Goal: Check status: Check status

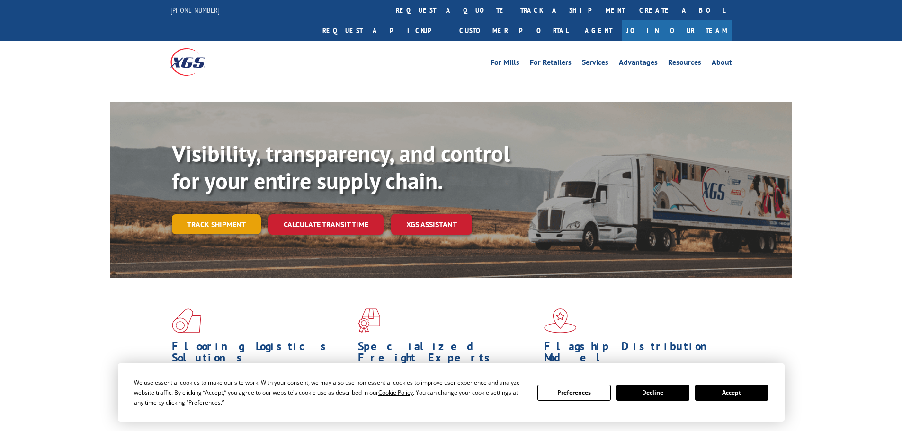
click at [228, 214] on link "Track shipment" at bounding box center [216, 224] width 89 height 20
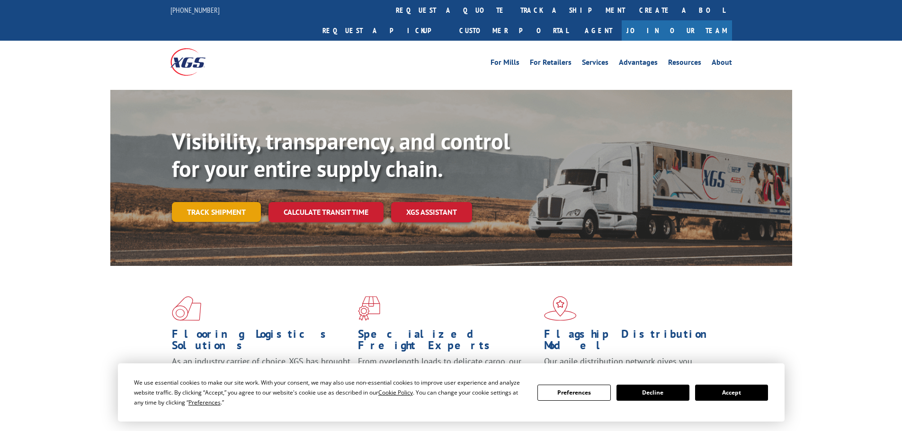
click at [231, 202] on link "Track shipment" at bounding box center [216, 212] width 89 height 20
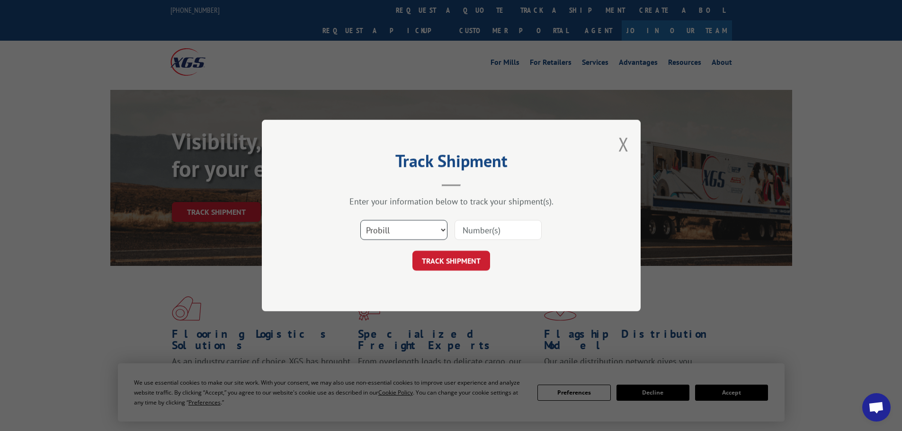
click at [413, 235] on select "Select category... Probill BOL PO" at bounding box center [403, 230] width 87 height 20
select select "po"
click at [360, 220] on select "Select category... Probill BOL PO" at bounding box center [403, 230] width 87 height 20
click at [474, 232] on input at bounding box center [497, 230] width 87 height 20
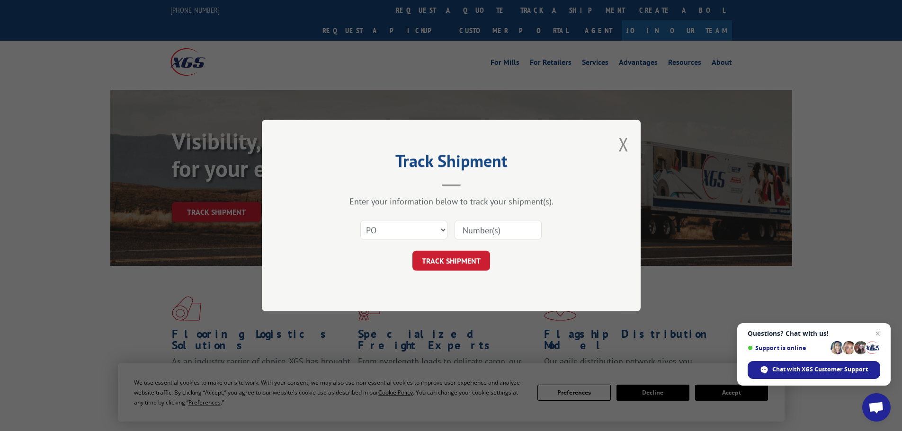
paste input "63516931"
type input "63516931"
click at [461, 260] on button "TRACK SHIPMENT" at bounding box center [451, 261] width 78 height 20
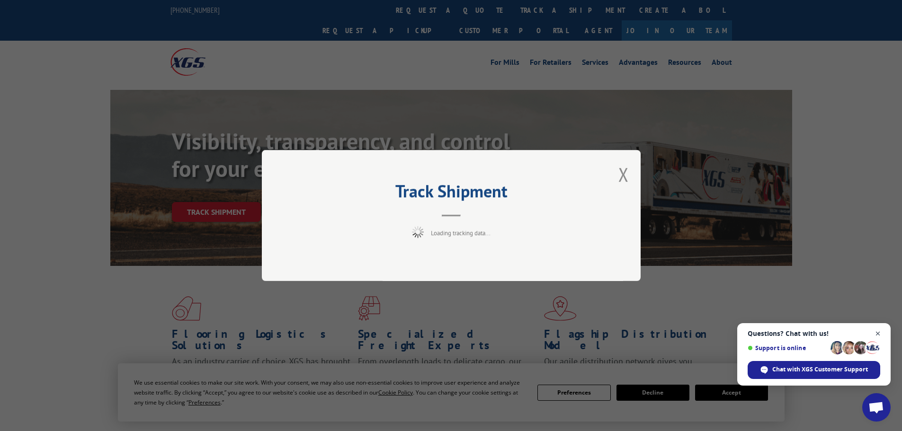
click at [881, 334] on span "Close chat" at bounding box center [878, 334] width 12 height 12
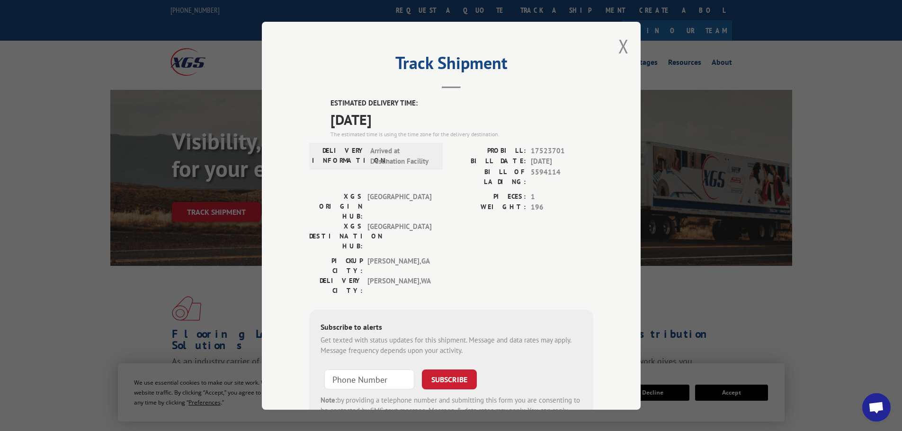
click at [459, 256] on div "PICKUP CITY: DALTON , GA DELIVERY CITY: EVERETT , WA" at bounding box center [451, 278] width 284 height 44
drag, startPoint x: 619, startPoint y: 49, endPoint x: 605, endPoint y: 44, distance: 15.7
click at [619, 49] on button "Close modal" at bounding box center [623, 46] width 10 height 25
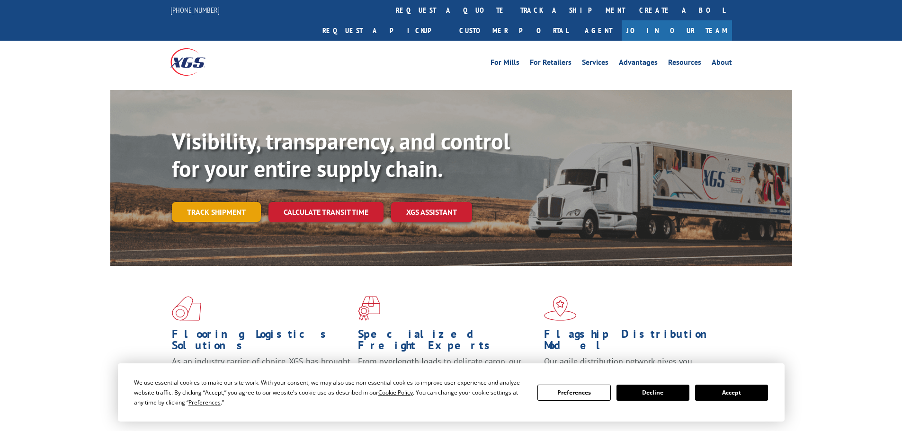
click at [217, 202] on link "Track shipment" at bounding box center [216, 212] width 89 height 20
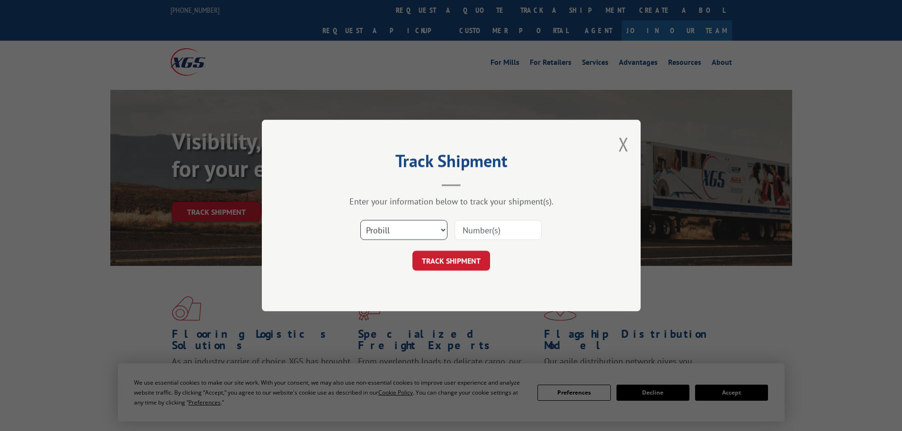
click at [401, 230] on select "Select category... Probill BOL PO" at bounding box center [403, 230] width 87 height 20
select select "po"
click at [360, 220] on select "Select category... Probill BOL PO" at bounding box center [403, 230] width 87 height 20
drag, startPoint x: 474, startPoint y: 233, endPoint x: 469, endPoint y: 234, distance: 5.3
click at [474, 235] on input at bounding box center [497, 230] width 87 height 20
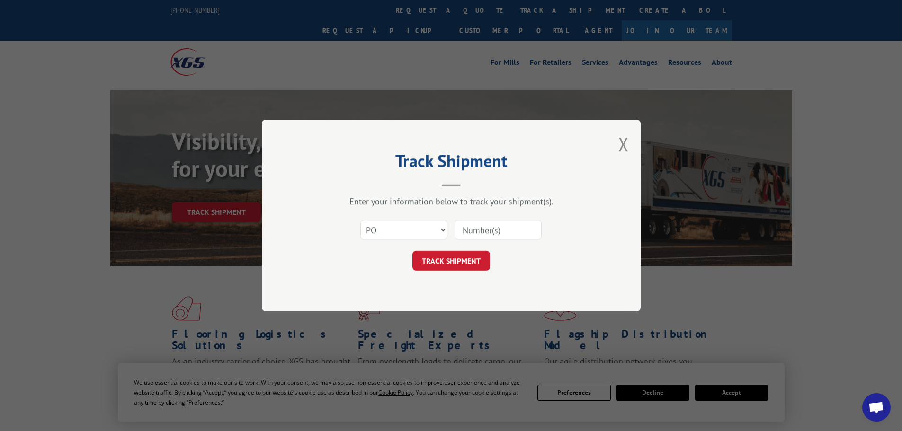
paste input "63516855"
type input "63516855"
click at [437, 259] on button "TRACK SHIPMENT" at bounding box center [451, 261] width 78 height 20
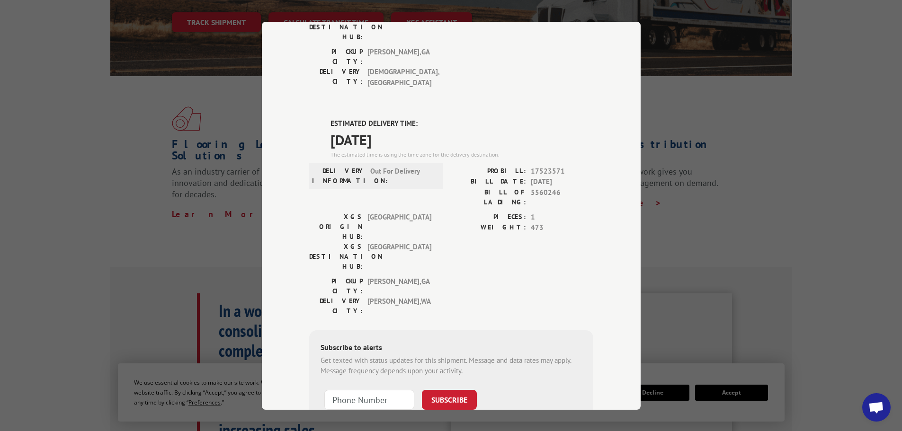
scroll to position [237, 0]
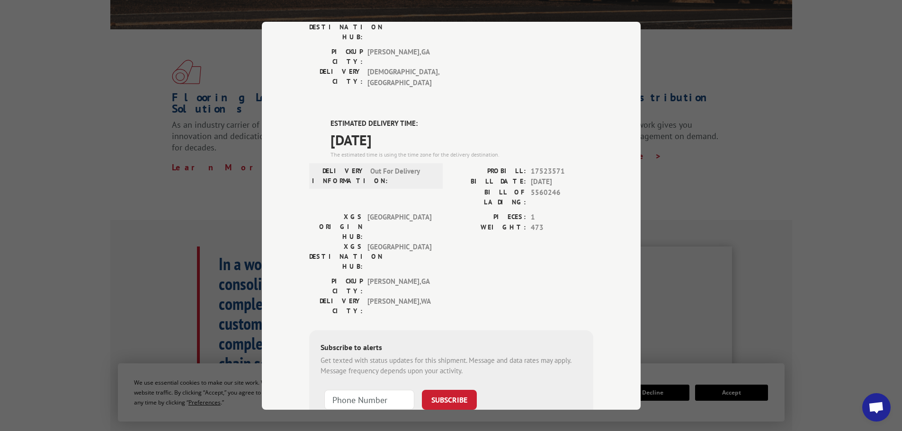
click at [459, 222] on label "WEIGHT:" at bounding box center [488, 227] width 75 height 11
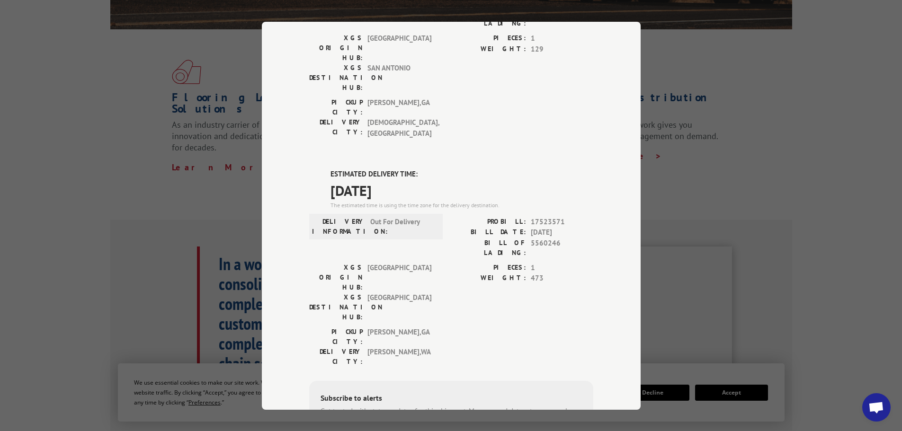
scroll to position [190, 0]
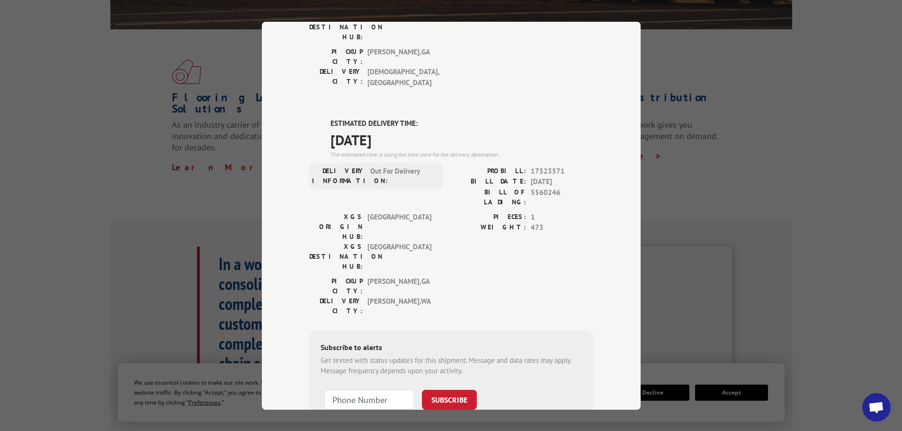
click at [203, 159] on div "Track Shipment DELIVERED DELIVERY INFORMATION: PROBILL: 9597138 BILL DATE: [DAT…" at bounding box center [451, 215] width 902 height 431
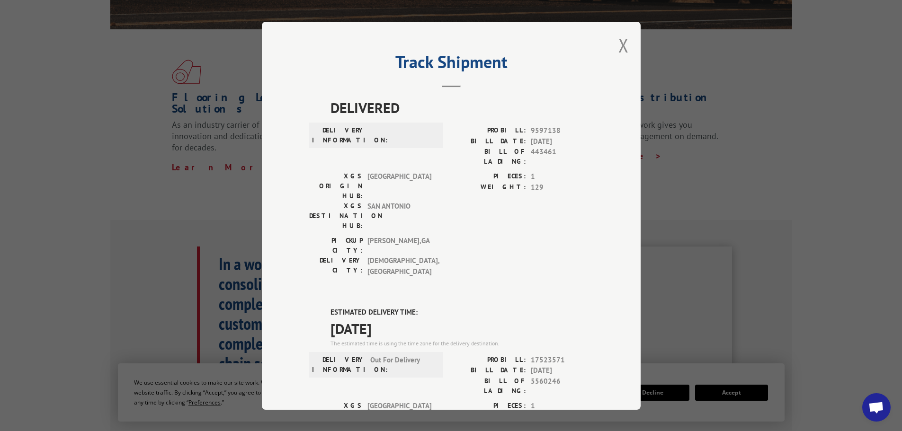
scroll to position [0, 0]
click at [620, 43] on button "Close modal" at bounding box center [623, 45] width 10 height 25
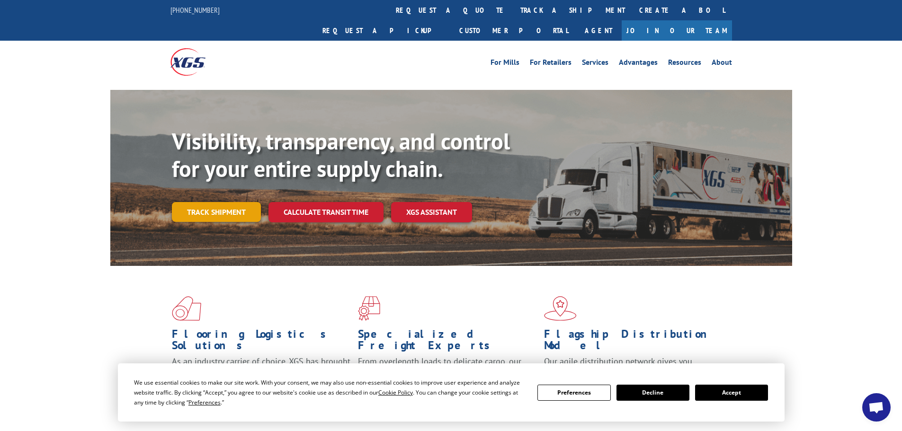
click at [194, 202] on link "Track shipment" at bounding box center [216, 212] width 89 height 20
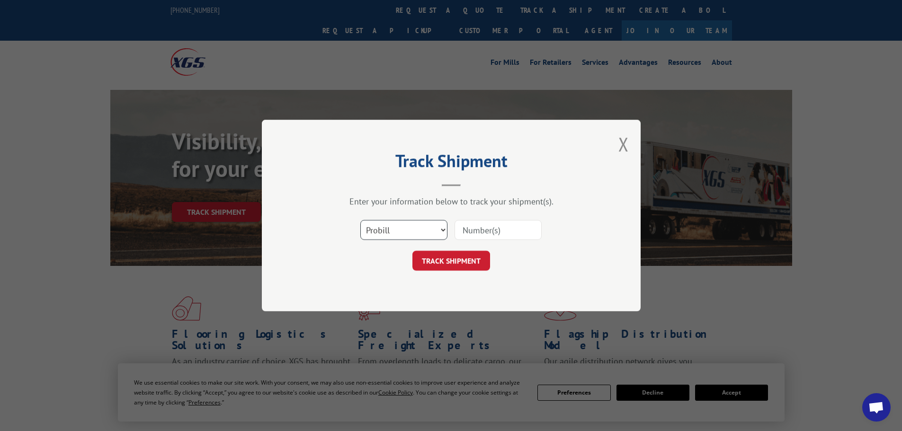
click at [392, 231] on select "Select category... Probill BOL PO" at bounding box center [403, 230] width 87 height 20
select select "po"
click at [360, 220] on select "Select category... Probill BOL PO" at bounding box center [403, 230] width 87 height 20
click at [470, 241] on div at bounding box center [497, 230] width 87 height 22
click at [475, 234] on input at bounding box center [497, 230] width 87 height 20
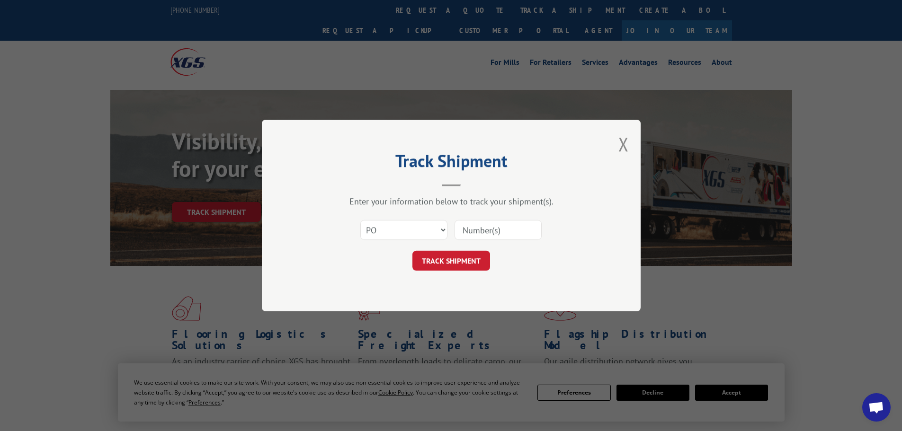
paste input "63516905"
type input "63516905"
click at [457, 258] on button "TRACK SHIPMENT" at bounding box center [451, 261] width 78 height 20
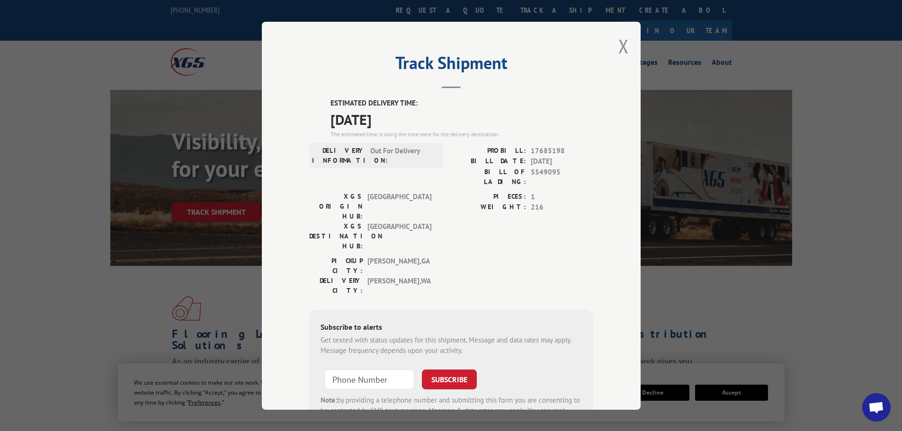
click at [445, 256] on div "PICKUP CITY: [GEOGRAPHIC_DATA] , [GEOGRAPHIC_DATA] DELIVERY CITY: [GEOGRAPHIC_D…" at bounding box center [451, 278] width 284 height 44
click at [619, 43] on button "Close modal" at bounding box center [623, 46] width 10 height 25
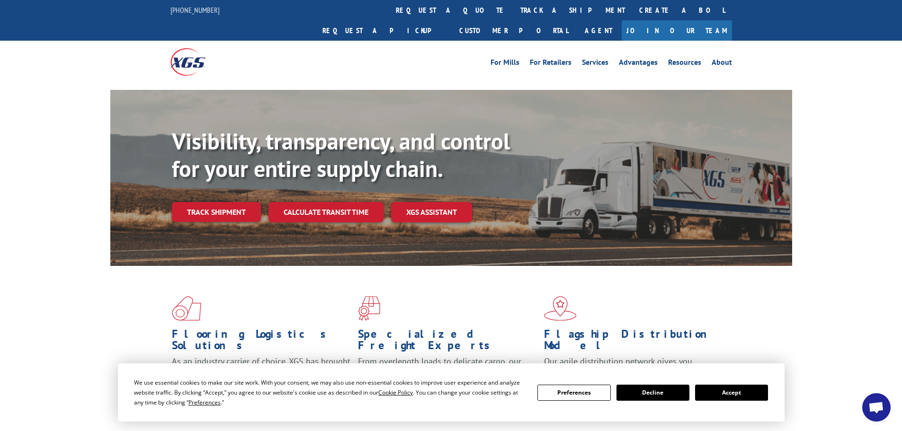
click at [220, 202] on link "Track shipment" at bounding box center [216, 212] width 89 height 20
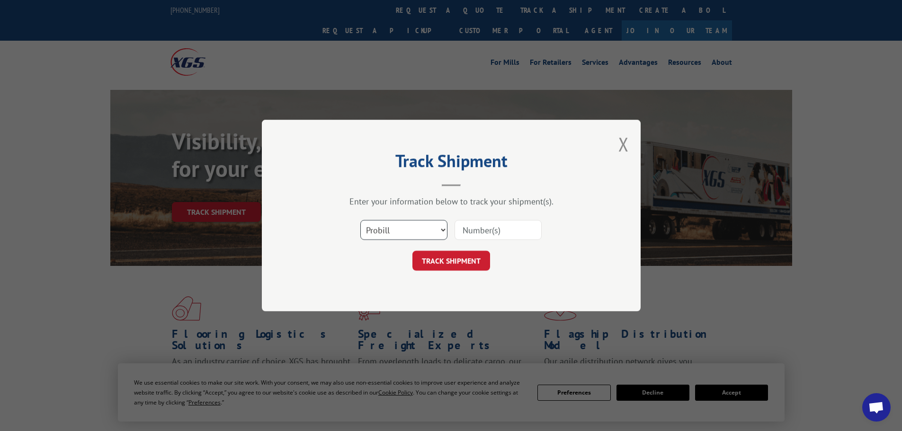
drag, startPoint x: 405, startPoint y: 230, endPoint x: 411, endPoint y: 239, distance: 10.4
click at [410, 234] on select "Select category... Probill BOL PO" at bounding box center [403, 230] width 87 height 20
select select "po"
click at [360, 220] on select "Select category... Probill BOL PO" at bounding box center [403, 230] width 87 height 20
click at [483, 232] on input at bounding box center [497, 230] width 87 height 20
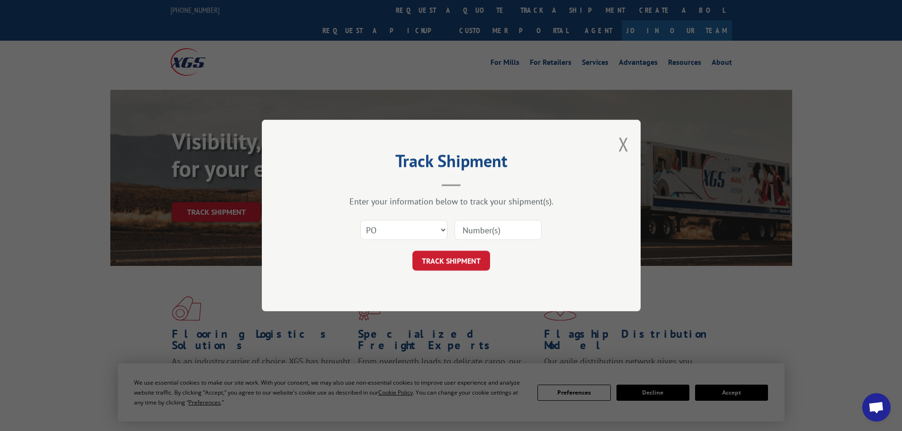
paste input "63516931"
type input "63516931"
click at [458, 262] on button "TRACK SHIPMENT" at bounding box center [451, 261] width 78 height 20
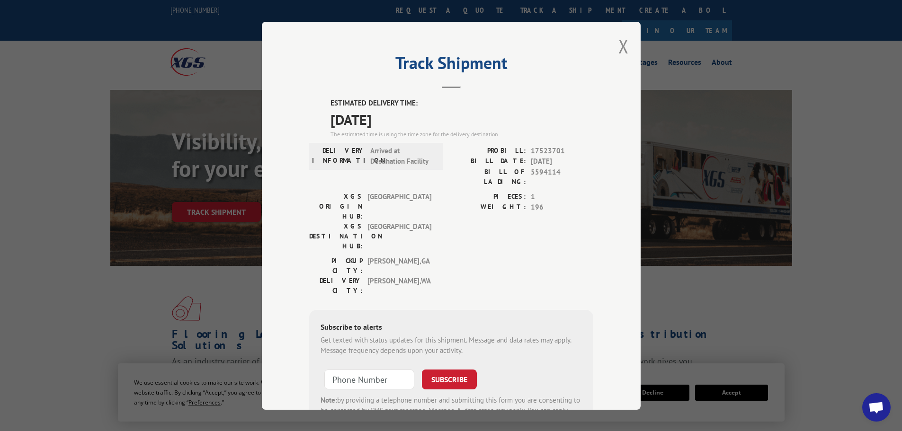
click at [628, 47] on div "Track Shipment ESTIMATED DELIVERY TIME: [DATE] The estimated time is using the …" at bounding box center [451, 216] width 379 height 388
click at [618, 46] on button "Close modal" at bounding box center [623, 46] width 10 height 25
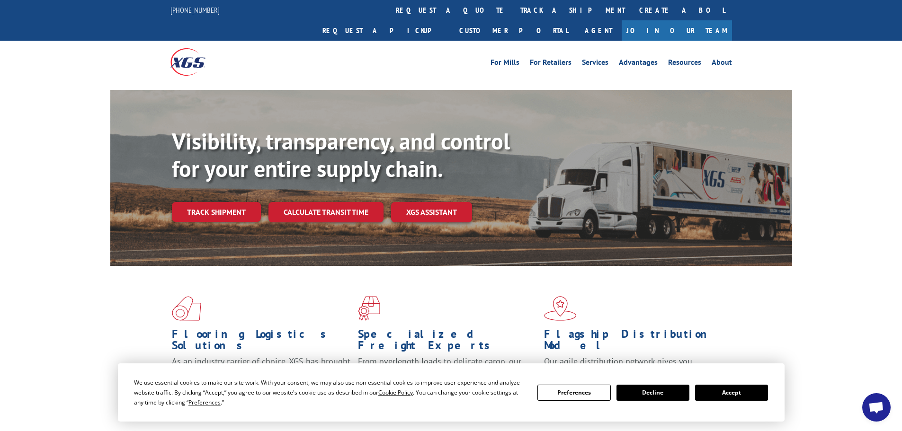
click at [219, 176] on div "Visibility, transparency, and control for your entire supply chain. Track shipm…" at bounding box center [482, 194] width 620 height 132
click at [219, 202] on link "Track shipment" at bounding box center [216, 212] width 89 height 20
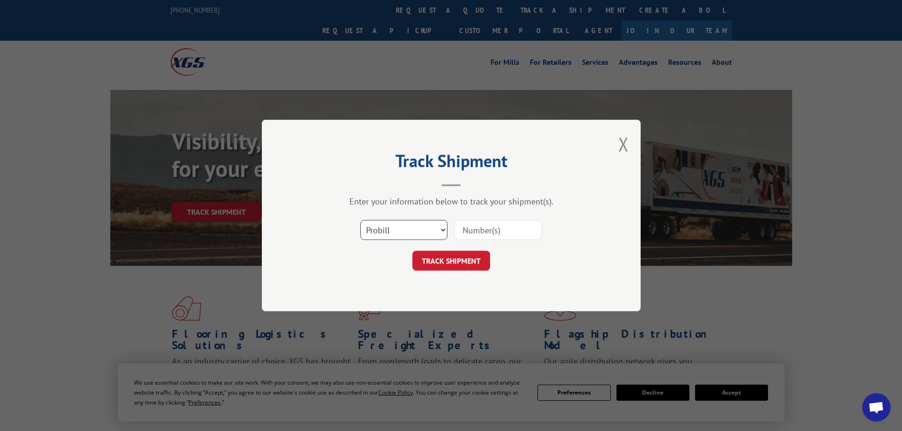
click at [408, 231] on select "Select category... Probill BOL PO" at bounding box center [403, 230] width 87 height 20
select select "po"
click at [360, 220] on select "Select category... Probill BOL PO" at bounding box center [403, 230] width 87 height 20
click at [477, 240] on div at bounding box center [497, 230] width 87 height 22
click at [472, 233] on input at bounding box center [497, 230] width 87 height 20
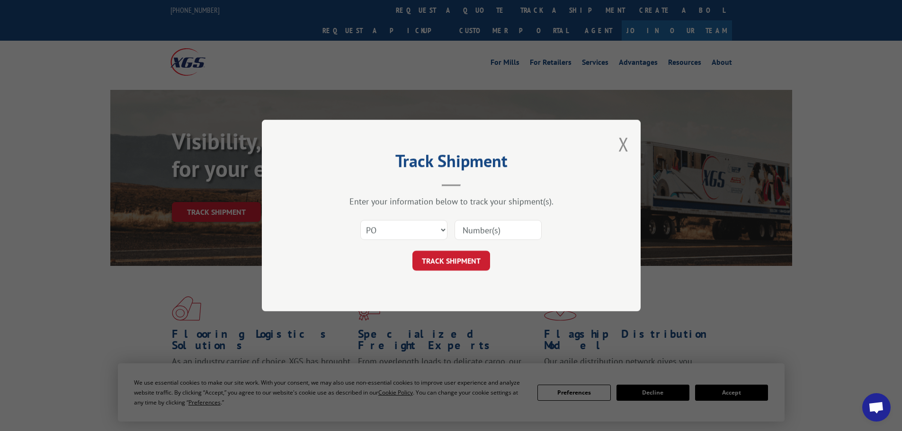
paste input "63516971"
type input "63516971"
click at [454, 265] on button "TRACK SHIPMENT" at bounding box center [451, 261] width 78 height 20
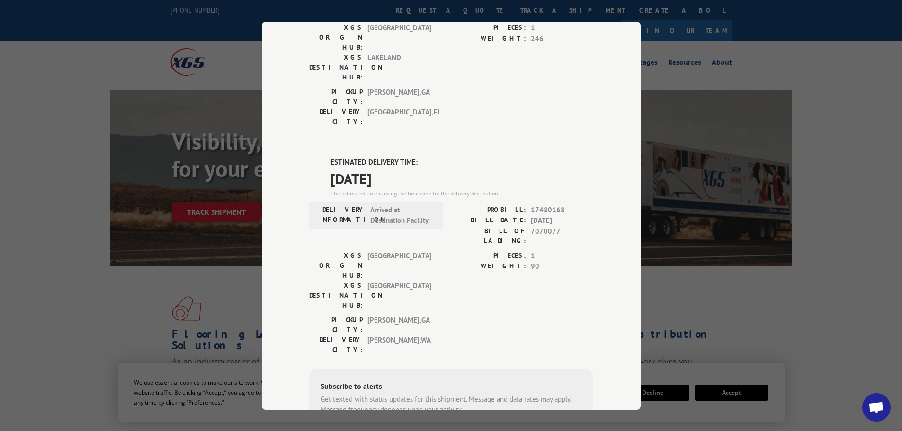
scroll to position [189, 0]
